Goal: Navigation & Orientation: Find specific page/section

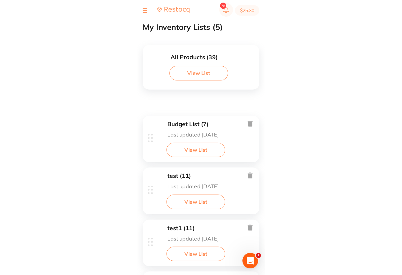
scroll to position [33, 0]
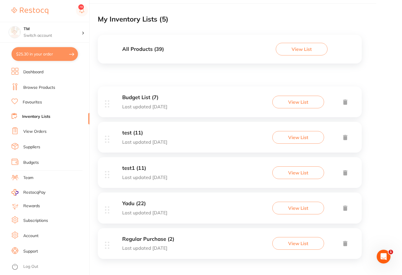
click at [32, 86] on link "Browse Products" at bounding box center [39, 88] width 32 height 6
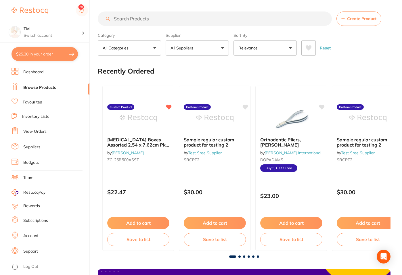
click at [348, 18] on span "Create Product" at bounding box center [361, 18] width 29 height 5
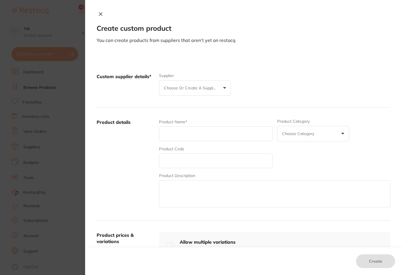
click at [99, 13] on icon at bounding box center [100, 14] width 5 height 5
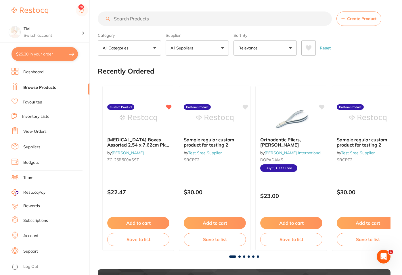
click at [34, 115] on link "Inventory Lists" at bounding box center [35, 117] width 27 height 6
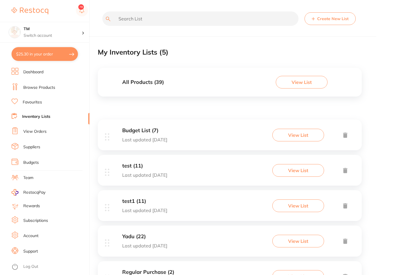
click at [34, 70] on link "Dashboard" at bounding box center [33, 72] width 20 height 6
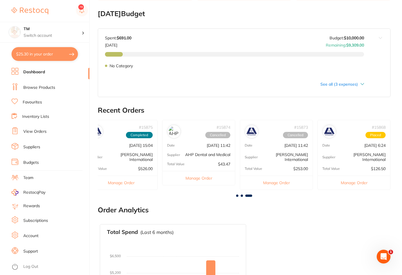
scroll to position [87, 0]
click at [33, 113] on li "Inventory Lists" at bounding box center [51, 117] width 78 height 8
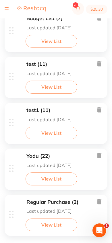
scroll to position [155, 0]
